Goal: Contribute content

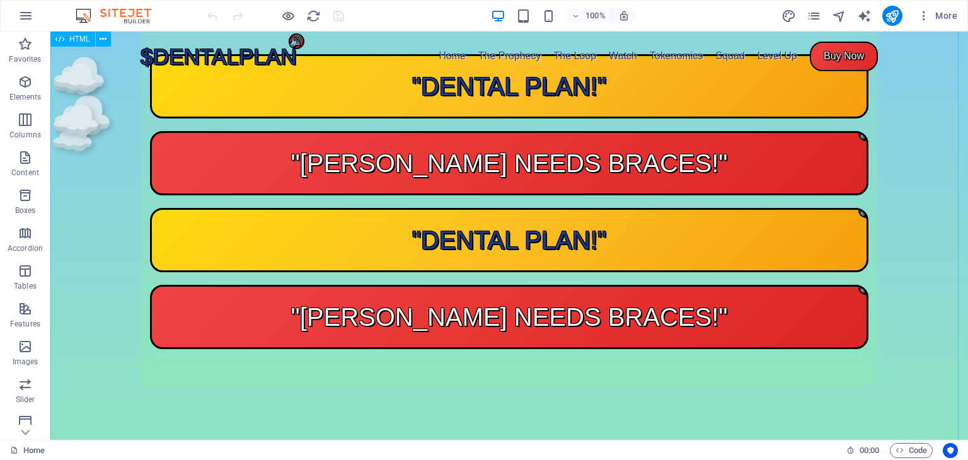
scroll to position [1766, 0]
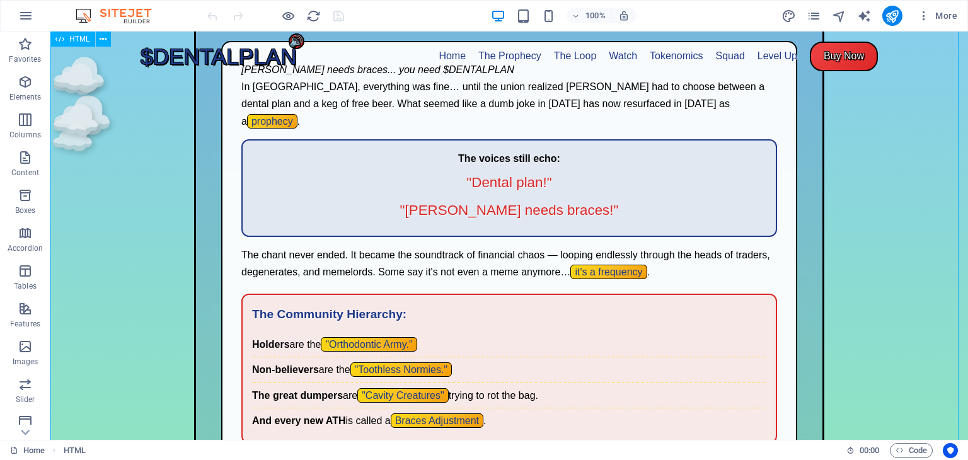
scroll to position [693, 0]
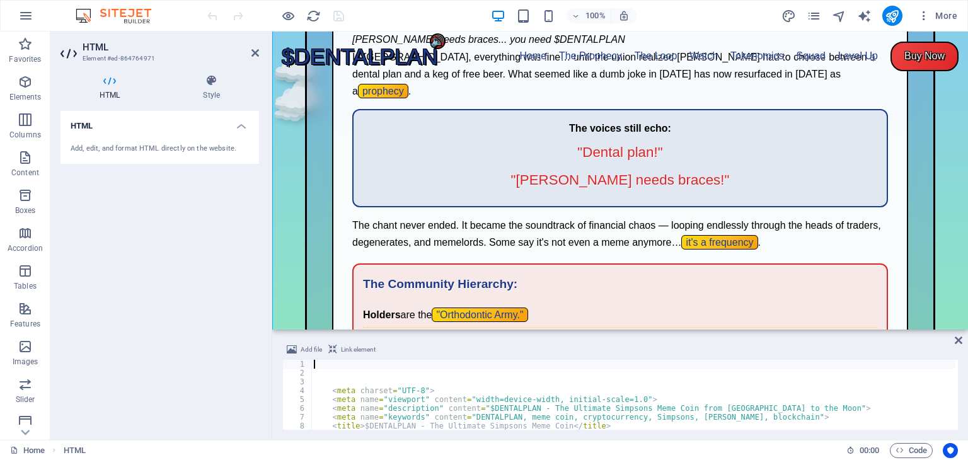
click at [551, 408] on div "< meta charset = "UTF-8" > < meta name = "viewport" content = "width=device-wid…" at bounding box center [859, 402] width 1097 height 85
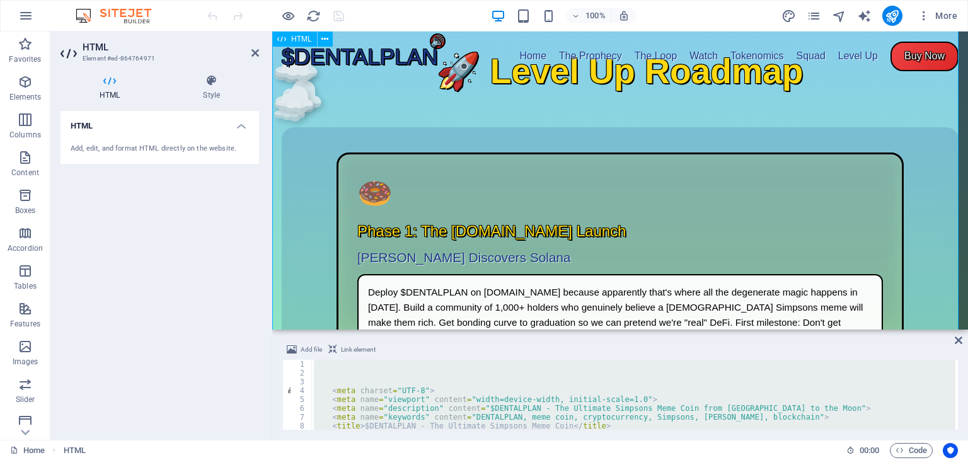
scroll to position [3774, 0]
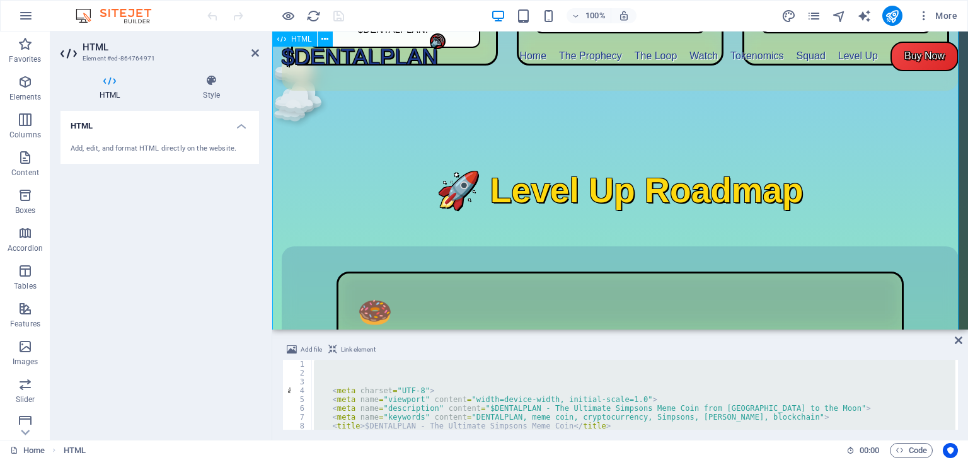
click at [557, 382] on div "< meta charset = "UTF-8" > < meta name = "viewport" content = "width=device-wid…" at bounding box center [633, 395] width 644 height 70
click at [557, 382] on div "< meta charset = "UTF-8" > < meta name = "viewport" content = "width=device-wid…" at bounding box center [859, 402] width 1097 height 85
paste textarea "</html>"
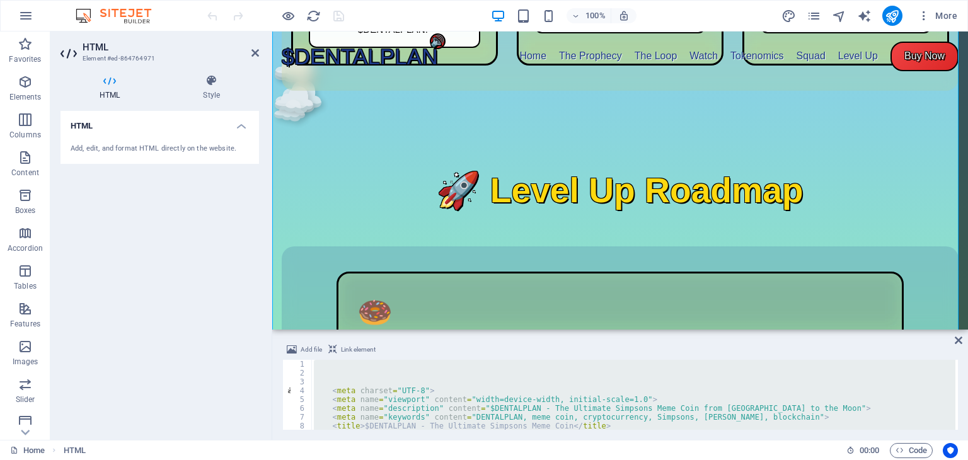
type textarea "</html>"
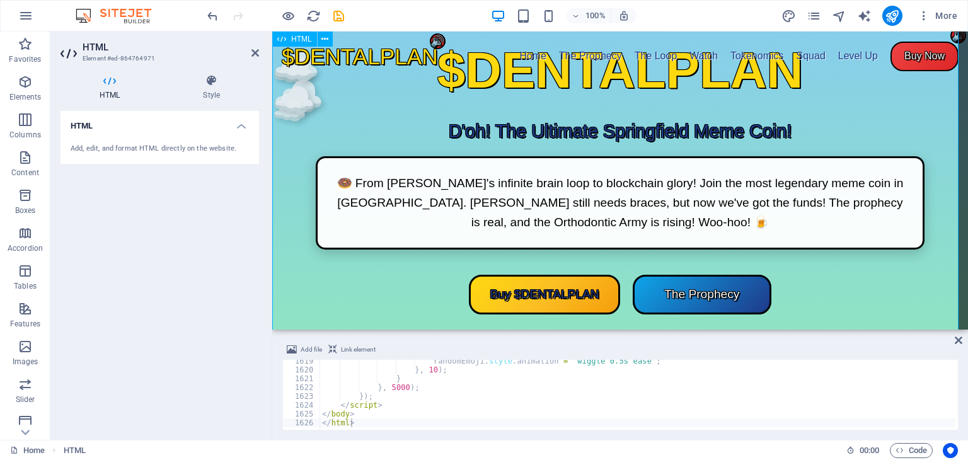
scroll to position [0, 0]
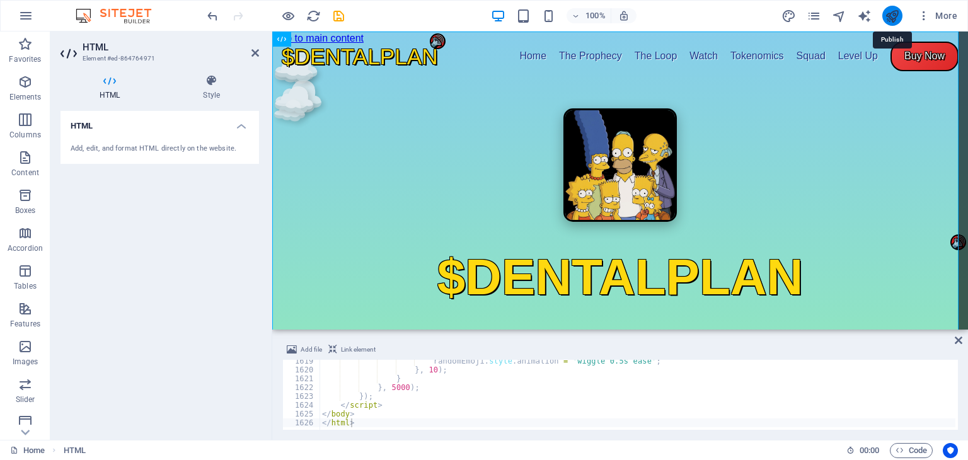
click at [890, 13] on icon "publish" at bounding box center [891, 16] width 14 height 14
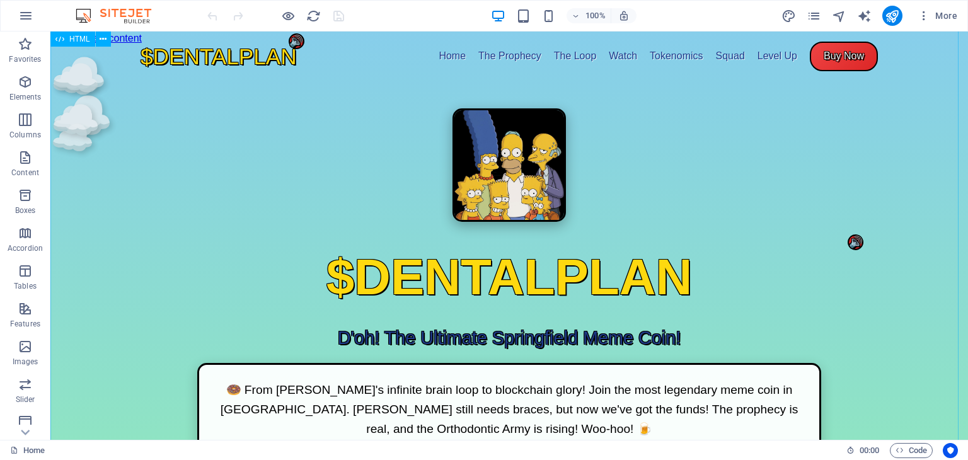
scroll to position [96, 0]
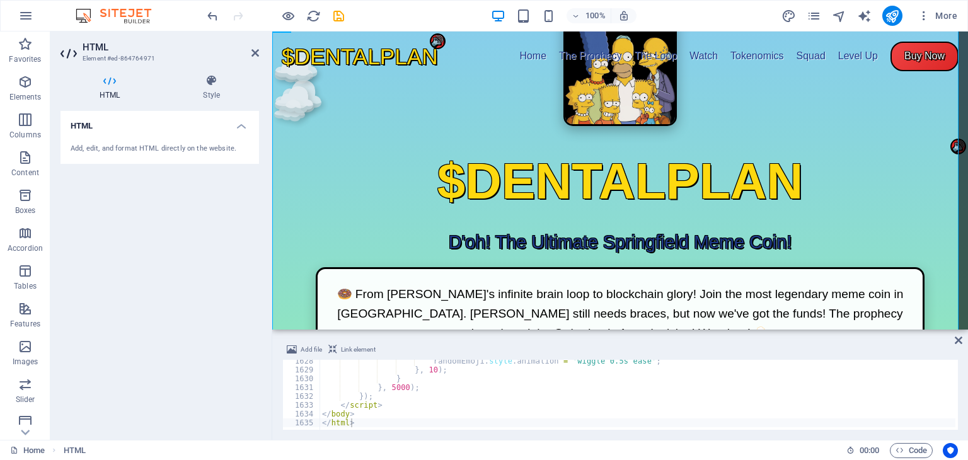
scroll to position [14, 0]
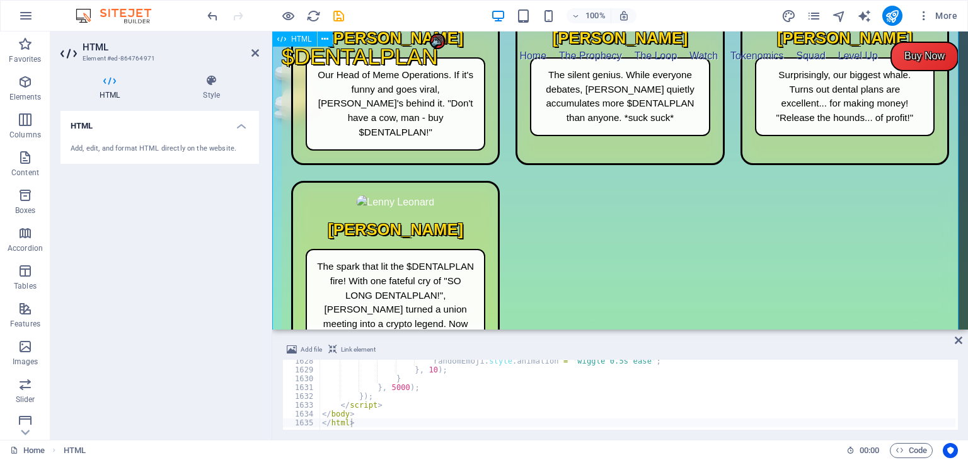
scroll to position [3647, 0]
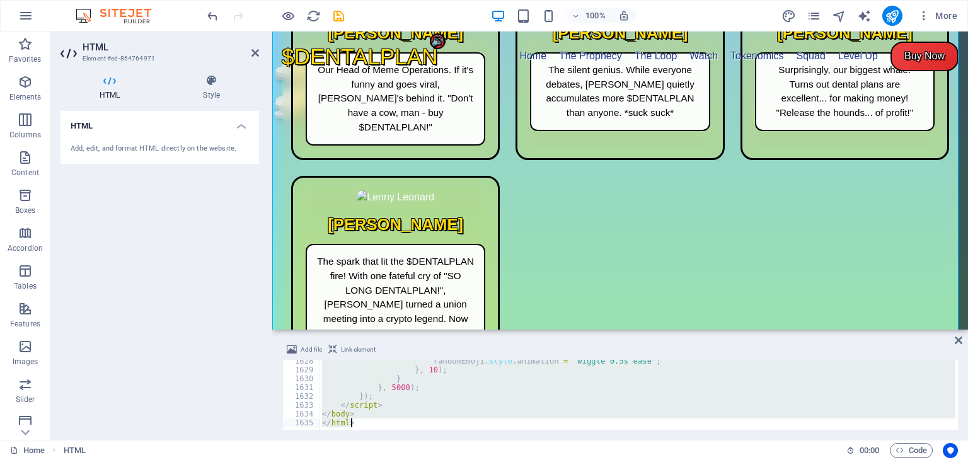
paste textarea
type textarea "</html>"
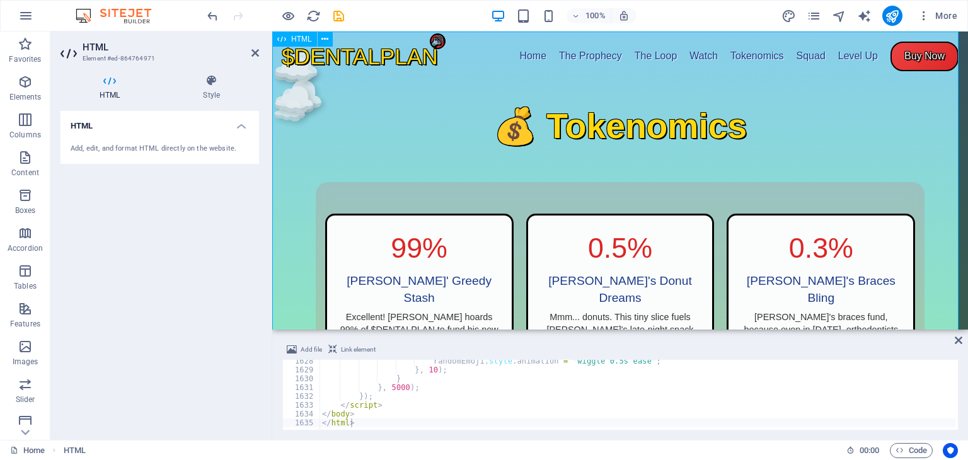
scroll to position [0, 0]
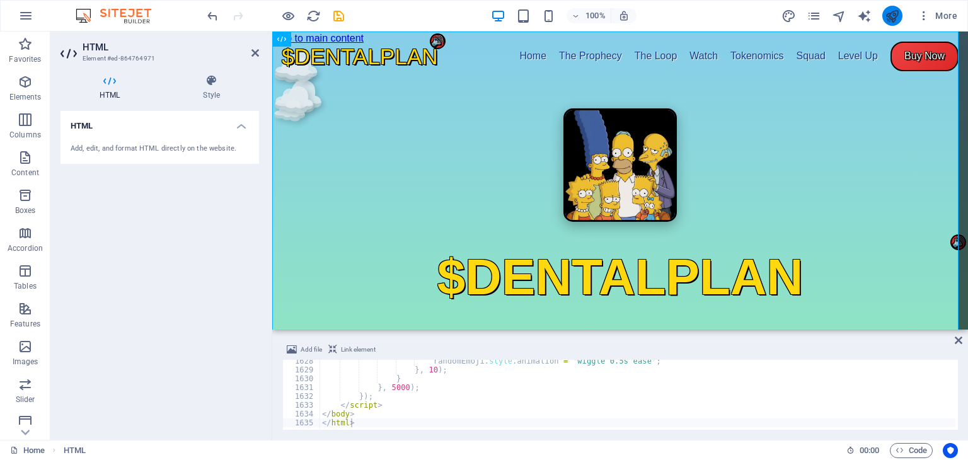
click at [891, 9] on icon "publish" at bounding box center [891, 16] width 14 height 14
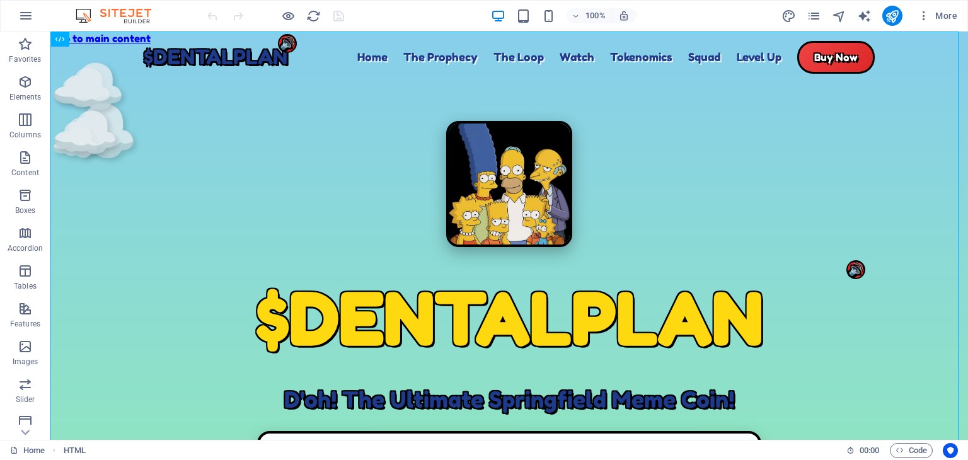
drag, startPoint x: 523, startPoint y: 219, endPoint x: 697, endPoint y: -55, distance: 324.3
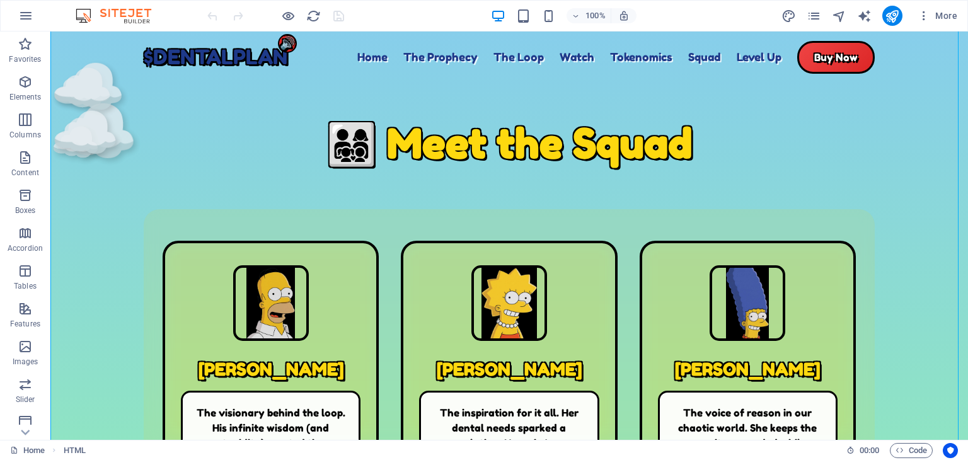
scroll to position [4073, 0]
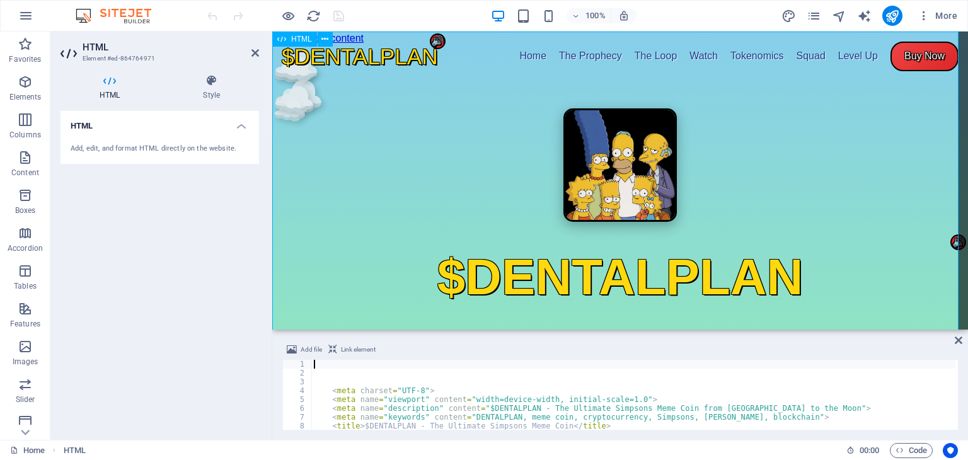
drag, startPoint x: 821, startPoint y: 313, endPoint x: 822, endPoint y: 174, distance: 138.6
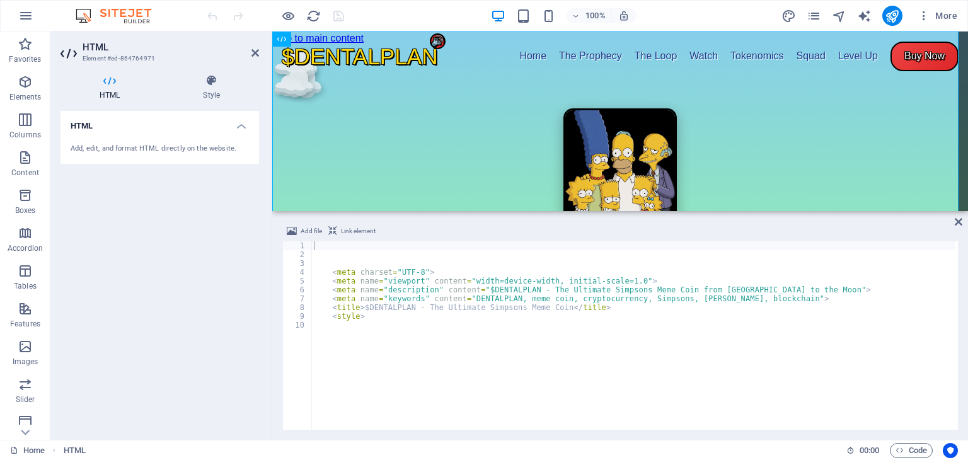
drag, startPoint x: 814, startPoint y: 329, endPoint x: 847, endPoint y: 94, distance: 236.6
click at [847, 94] on div "HTML" at bounding box center [619, 121] width 695 height 180
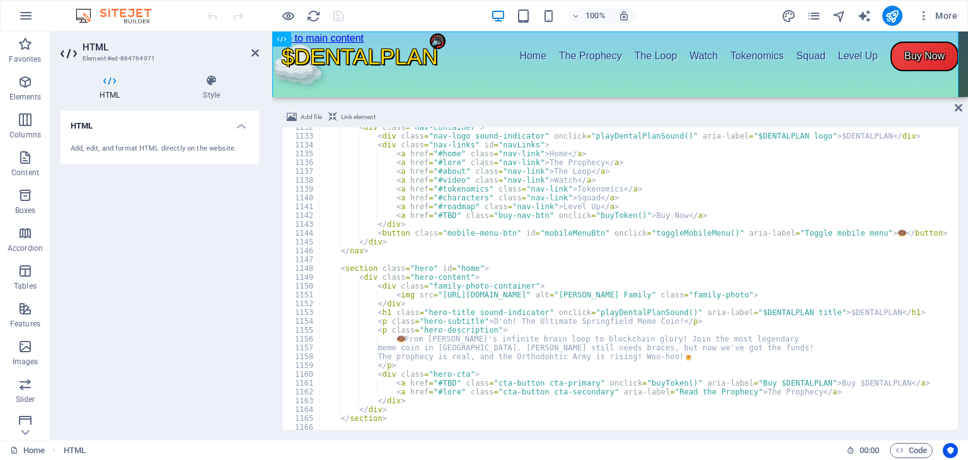
scroll to position [9978, 0]
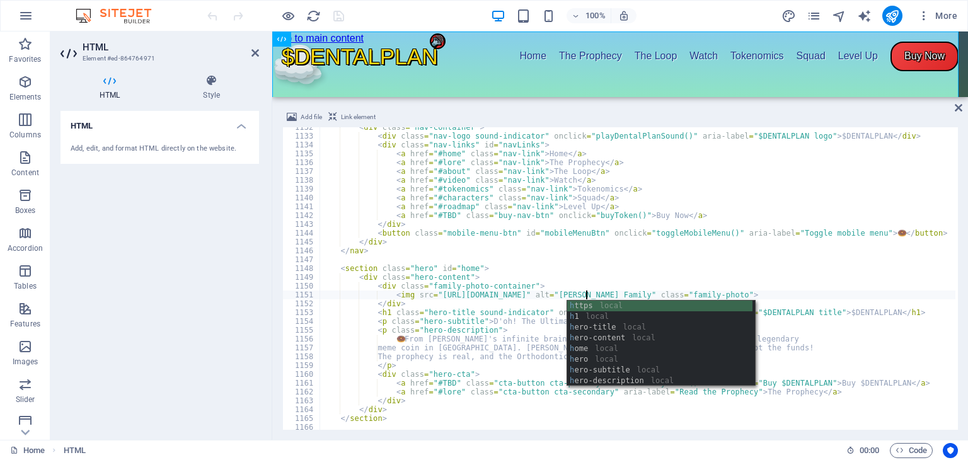
type textarea "<img src="https://www.dentalplan.lol/images/homer1.jpg" alt="Simpson Family" cl…"
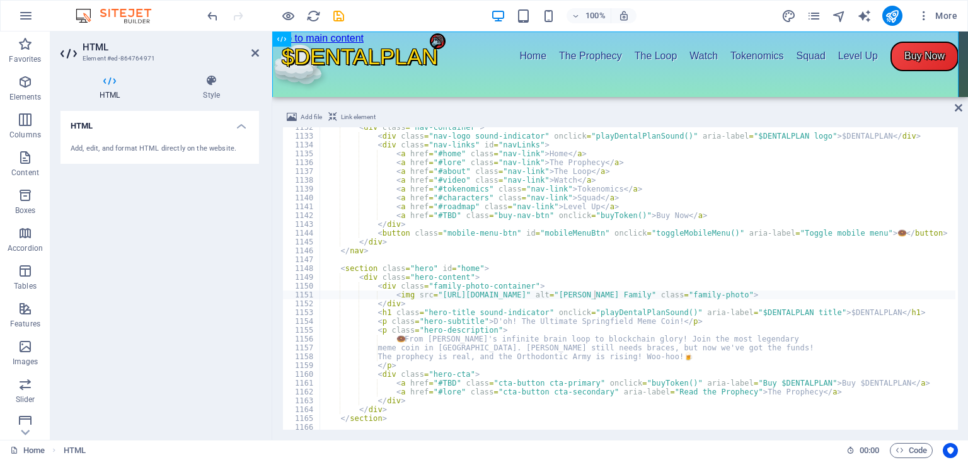
scroll to position [0, 33]
drag, startPoint x: 668, startPoint y: 96, endPoint x: 635, endPoint y: 319, distance: 224.8
click at [635, 319] on div "HTML Add file Link element <img src="https://www.dentalplan.lol/images/homer1.j…" at bounding box center [619, 235] width 695 height 408
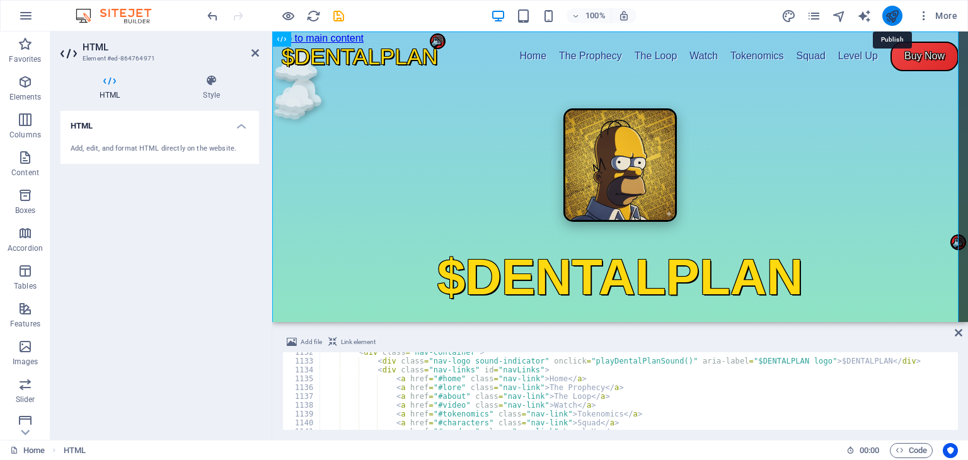
click at [888, 11] on icon "publish" at bounding box center [891, 16] width 14 height 14
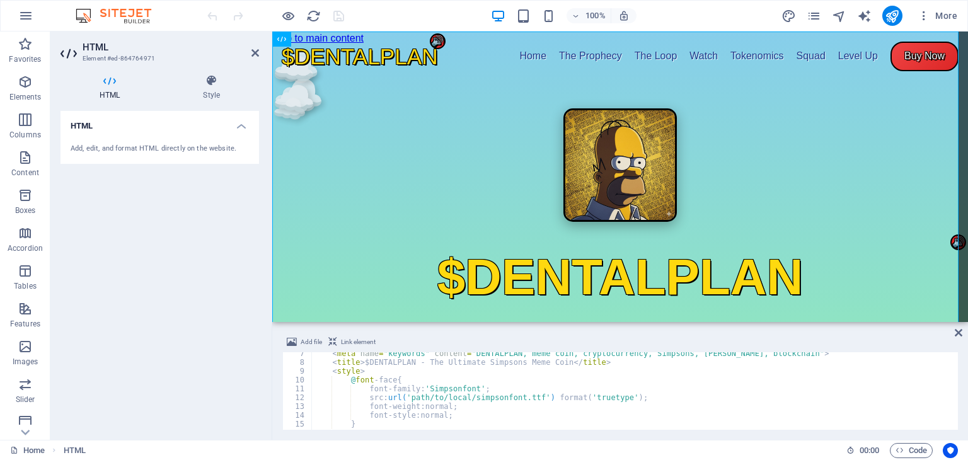
scroll to position [57, 0]
drag, startPoint x: 527, startPoint y: 396, endPoint x: 404, endPoint y: 396, distance: 122.2
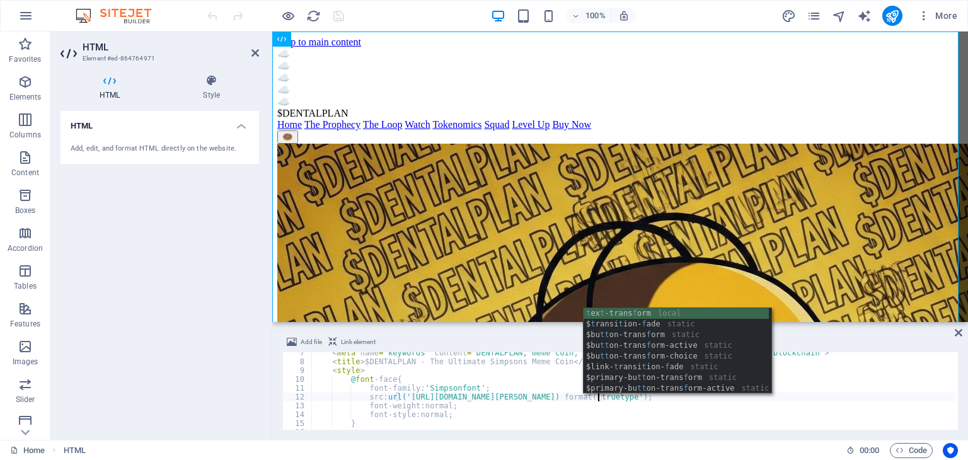
scroll to position [0, 34]
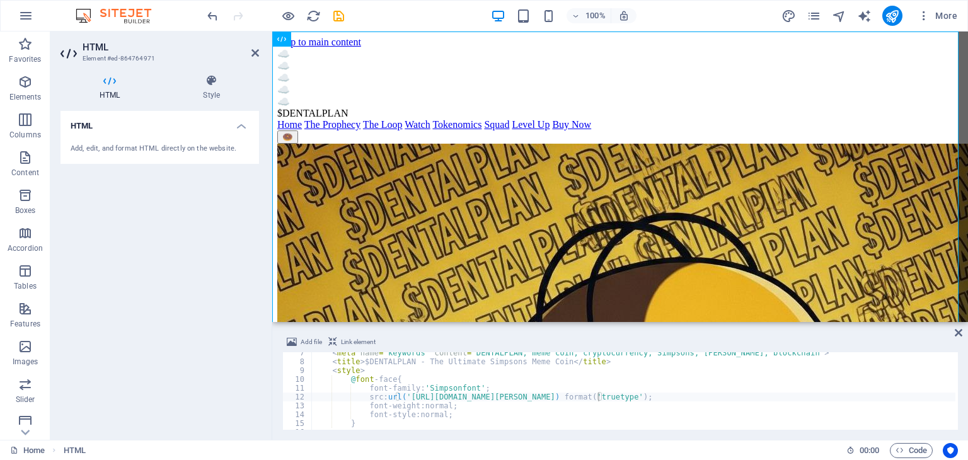
drag, startPoint x: 565, startPoint y: 396, endPoint x: 406, endPoint y: 396, distance: 158.7
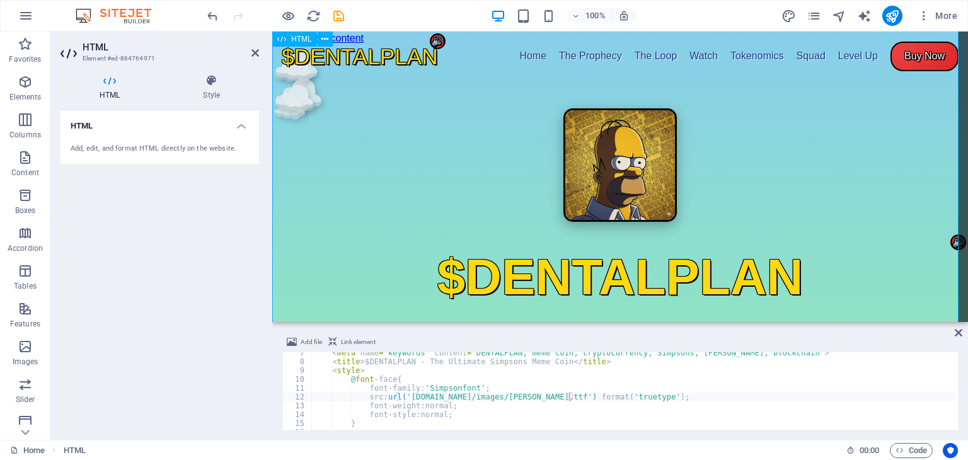
scroll to position [335, 0]
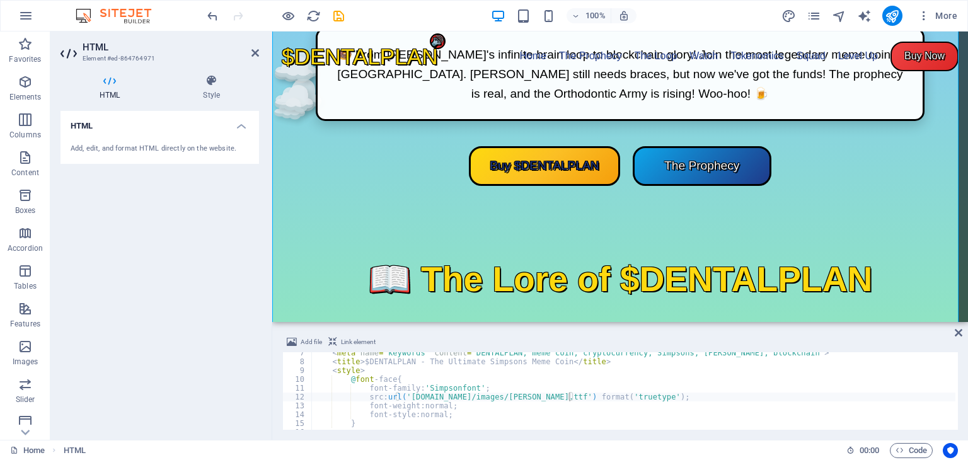
type textarea "font-family: 'Simpsonfont';"
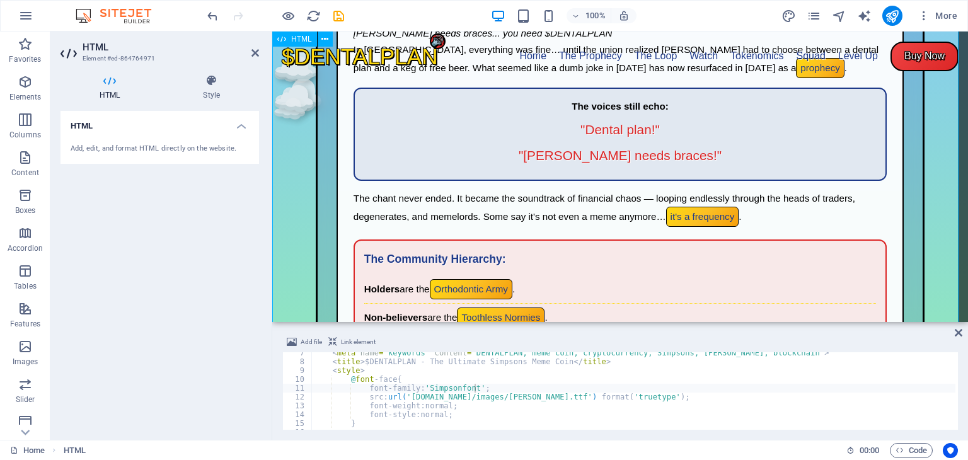
scroll to position [839, 0]
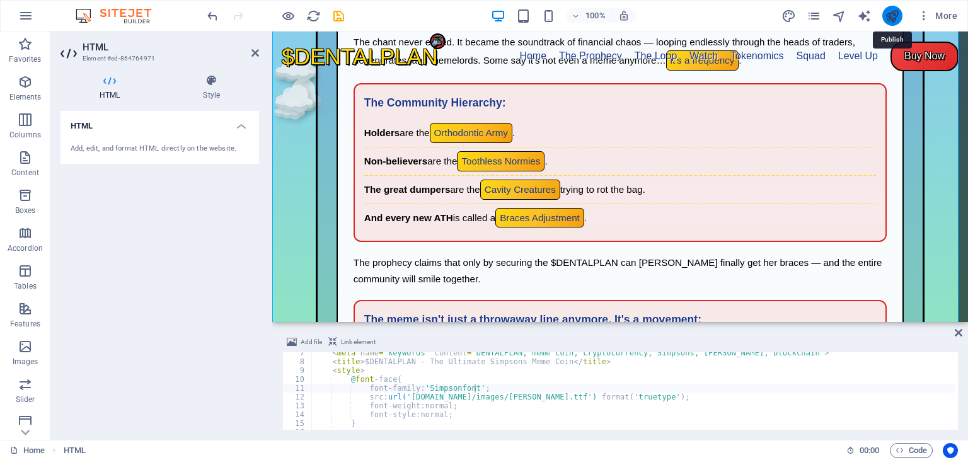
click at [889, 17] on icon "publish" at bounding box center [891, 16] width 14 height 14
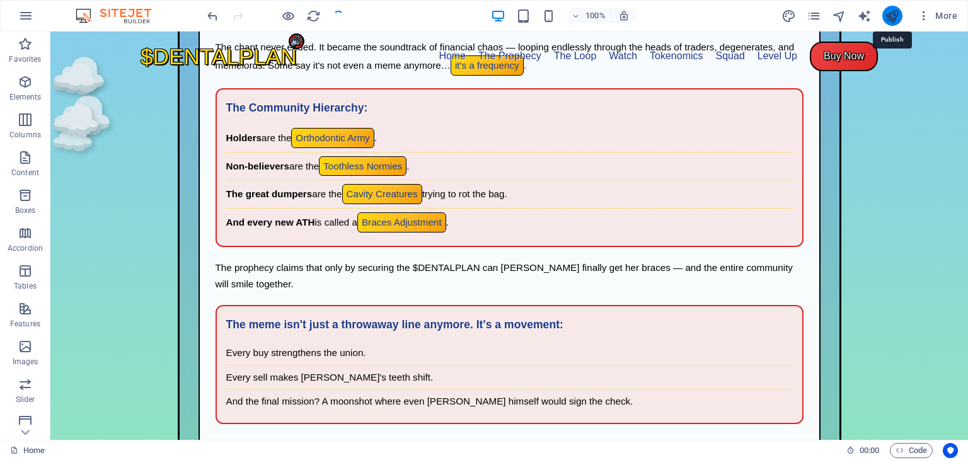
scroll to position [840, 0]
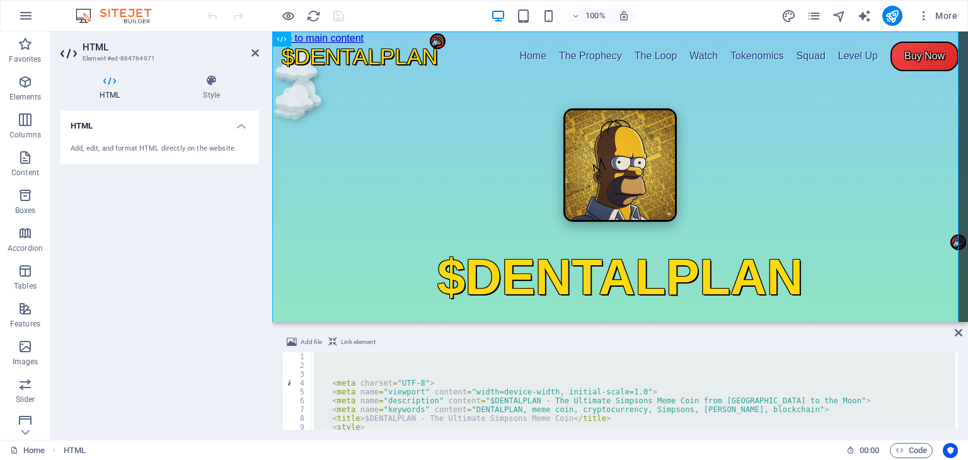
paste textarea "</html>"
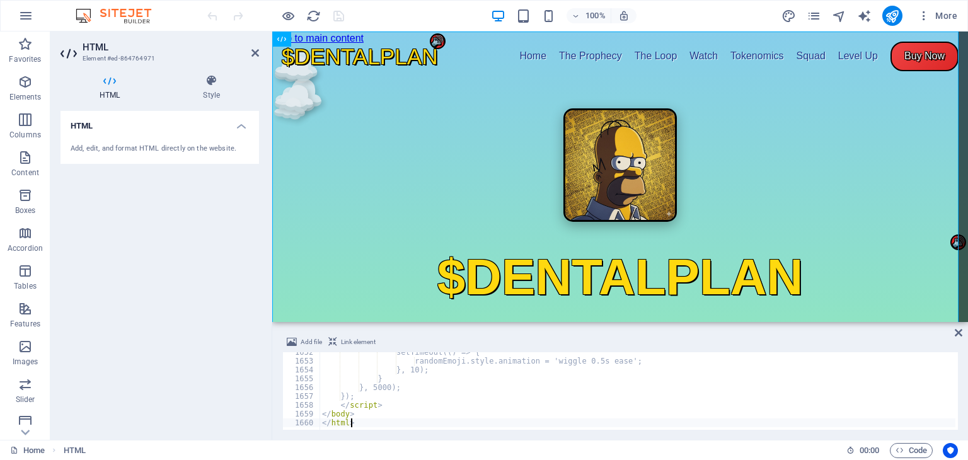
type textarea "</html>"
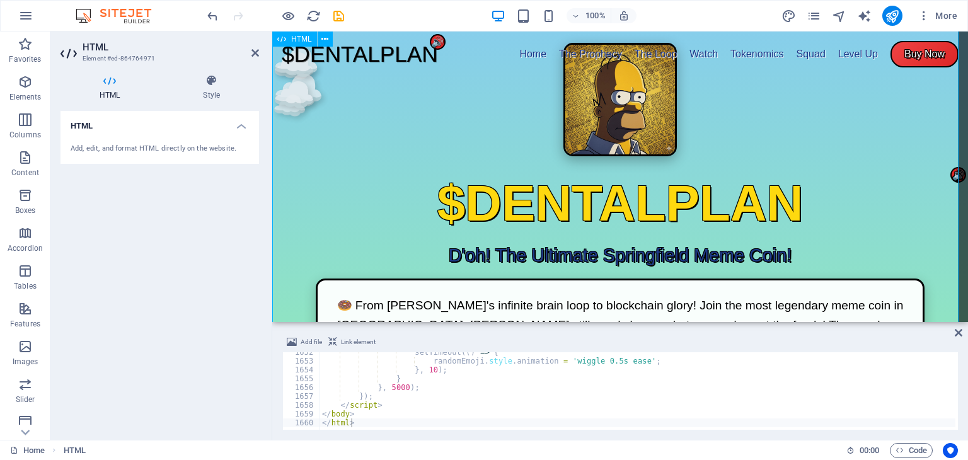
scroll to position [66, 0]
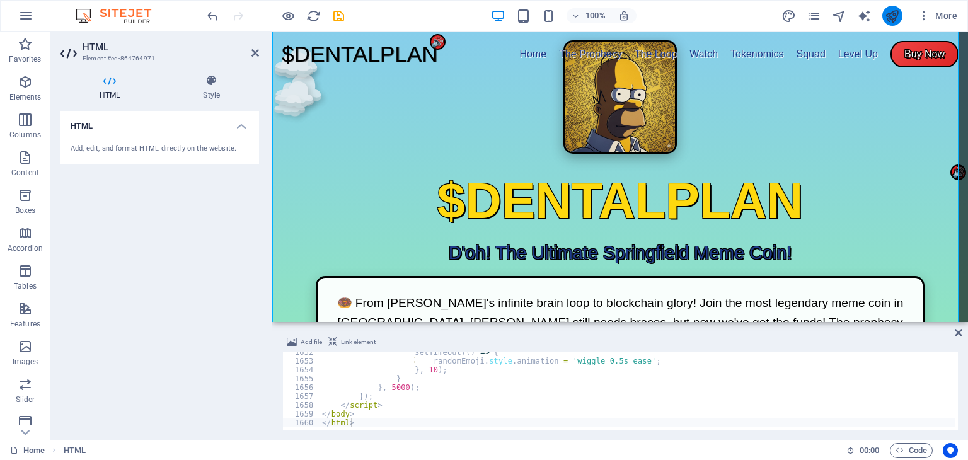
click at [888, 14] on icon "publish" at bounding box center [891, 16] width 14 height 14
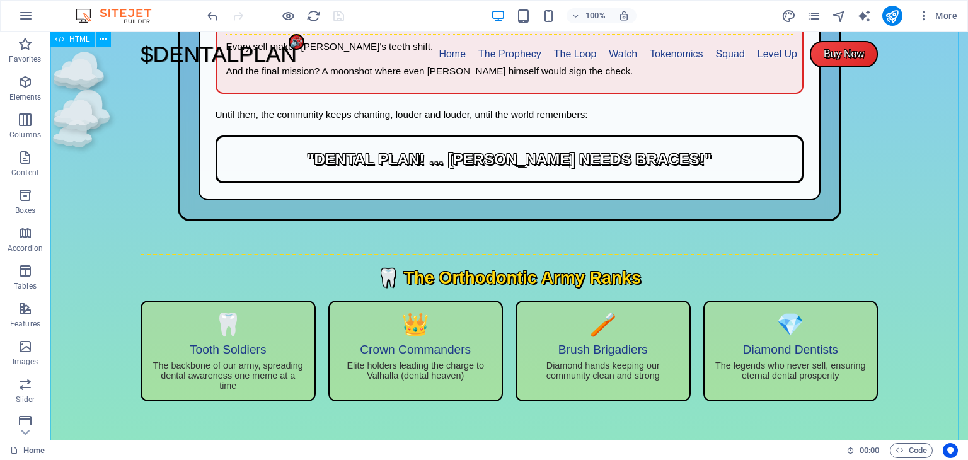
scroll to position [1792, 0]
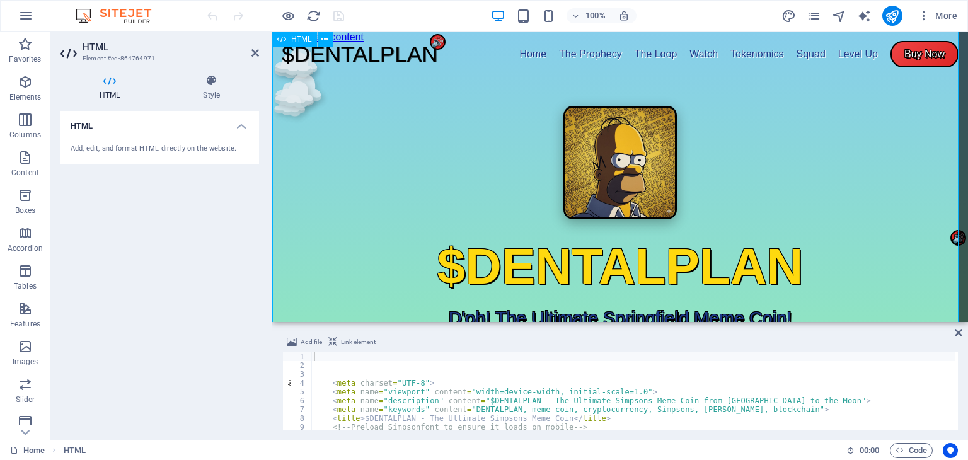
scroll to position [1173, 0]
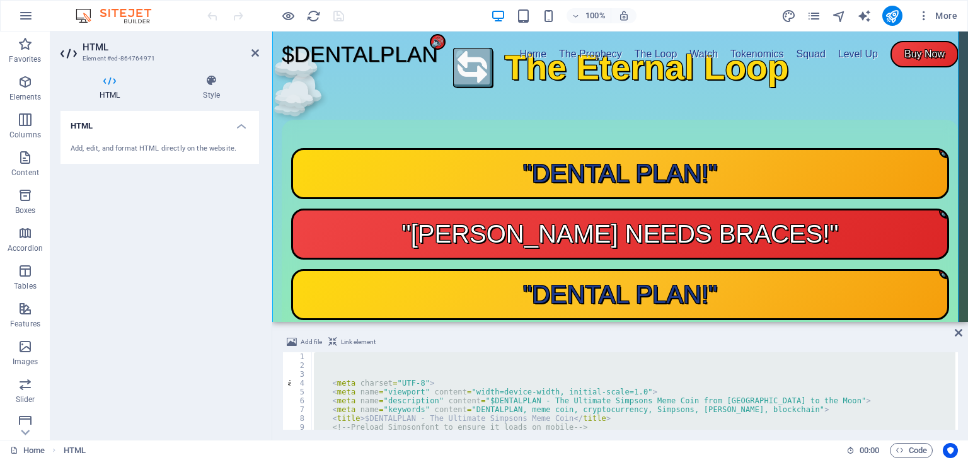
paste textarea "</html>"
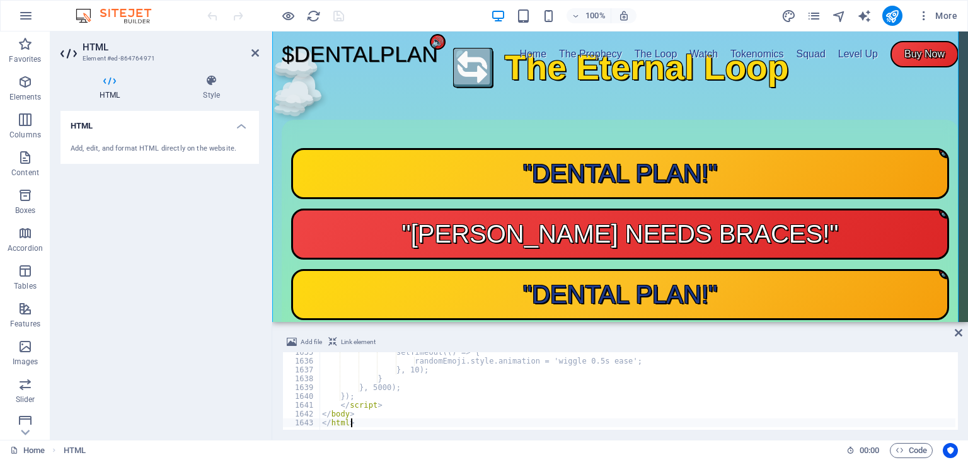
scroll to position [14415, 0]
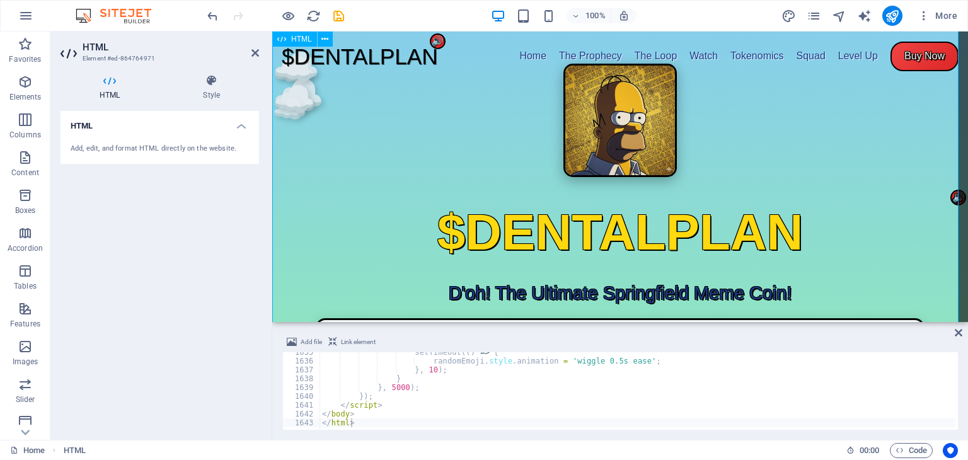
scroll to position [0, 0]
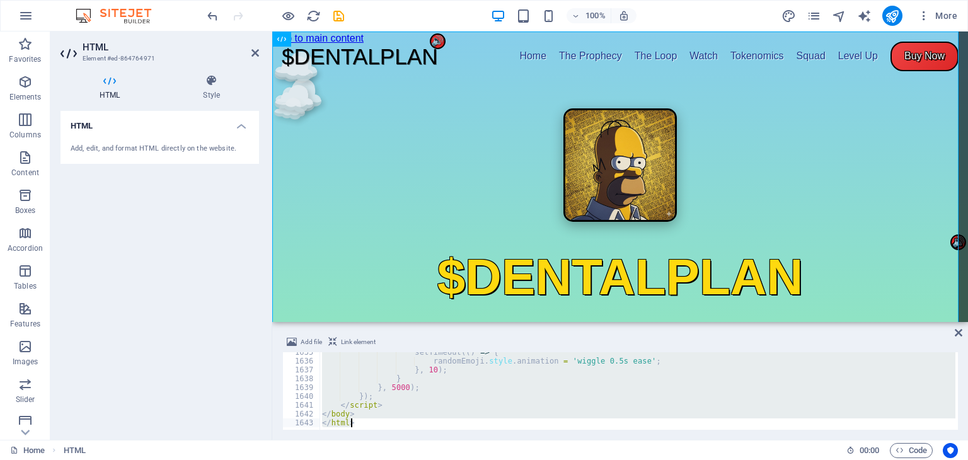
paste textarea
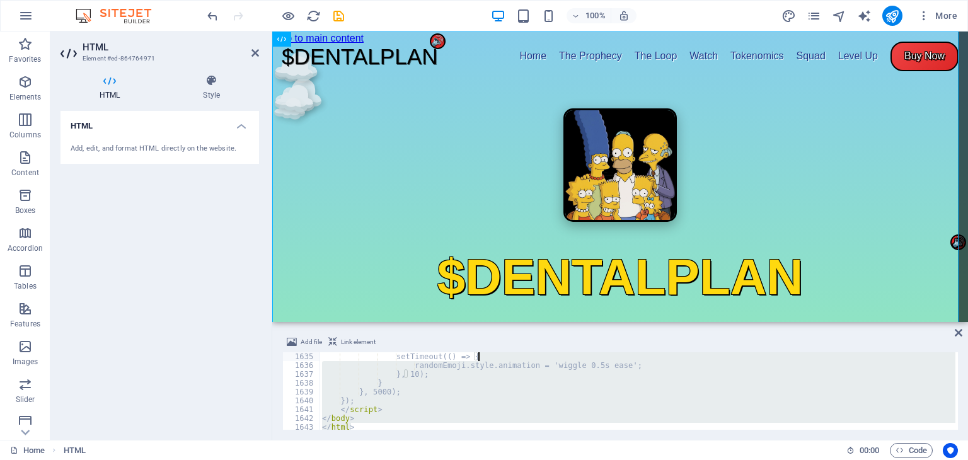
scroll to position [14411, 0]
drag, startPoint x: 954, startPoint y: 420, endPoint x: 954, endPoint y: 354, distance: 65.5
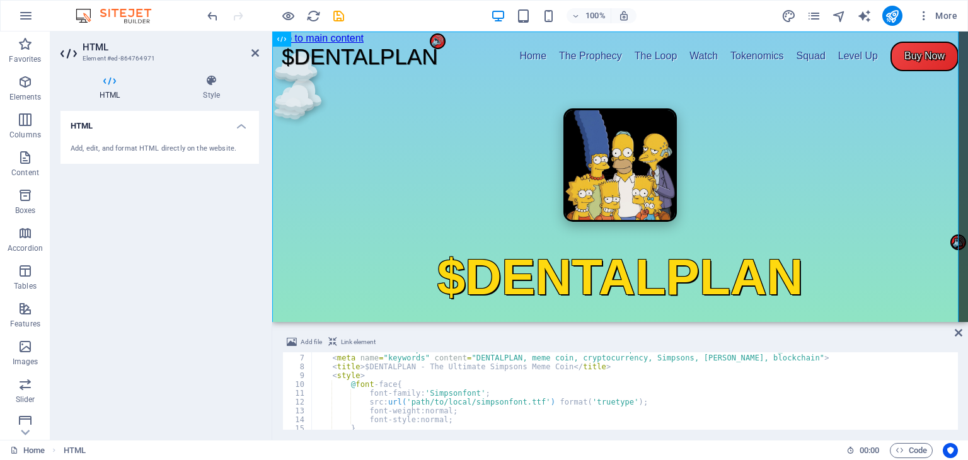
scroll to position [52, 0]
drag, startPoint x: 523, startPoint y: 401, endPoint x: 406, endPoint y: 401, distance: 117.2
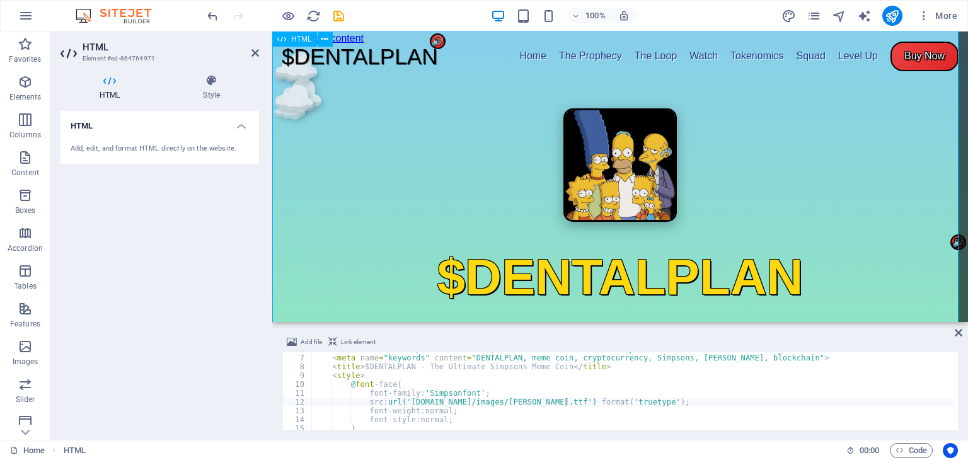
scroll to position [0, 30]
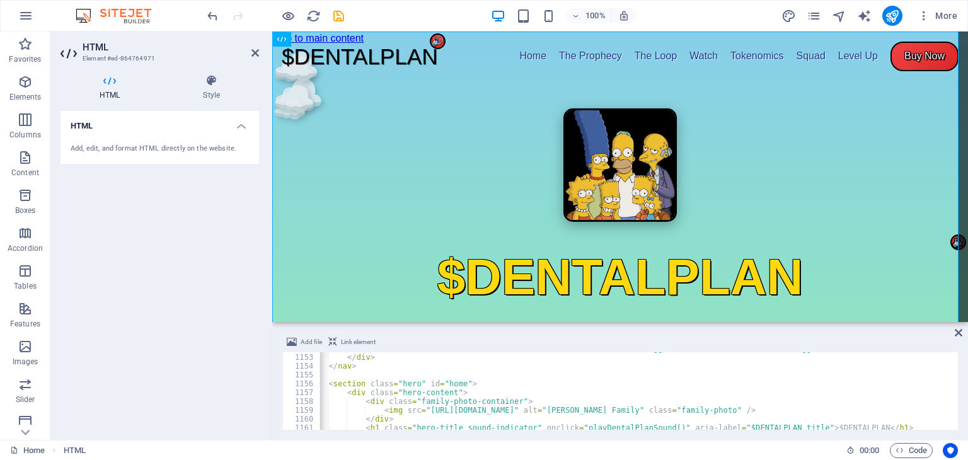
scroll to position [10159, 0]
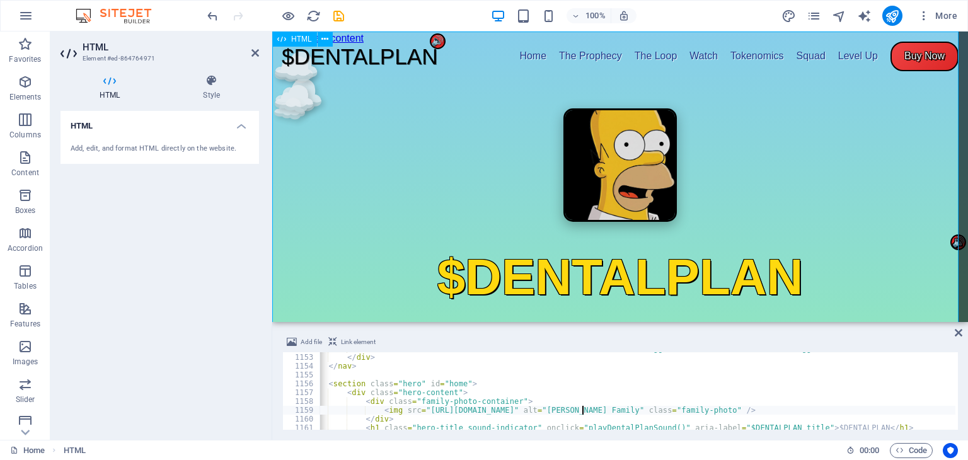
scroll to position [0, 33]
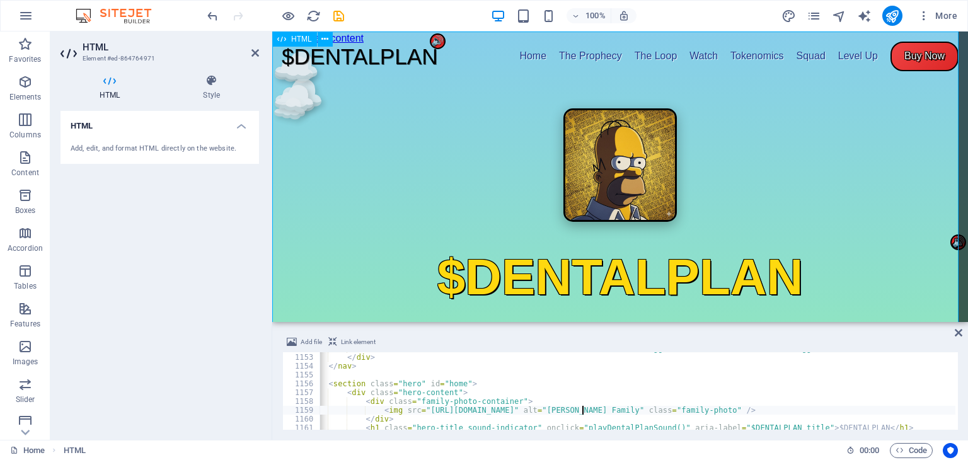
type textarea "<img src="[URL][DOMAIN_NAME]" alt="[PERSON_NAME] Family" class="family-photo" />"
click at [889, 13] on icon "publish" at bounding box center [891, 16] width 14 height 14
